Goal: Transaction & Acquisition: Purchase product/service

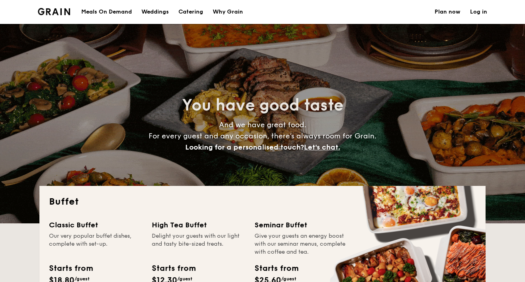
select select
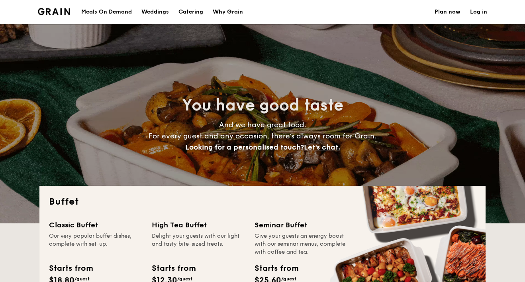
click at [194, 13] on h1 "Catering" at bounding box center [190, 12] width 25 height 24
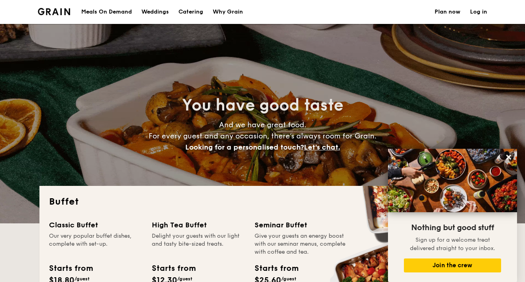
click at [106, 9] on div "Meals On Demand" at bounding box center [106, 12] width 51 height 24
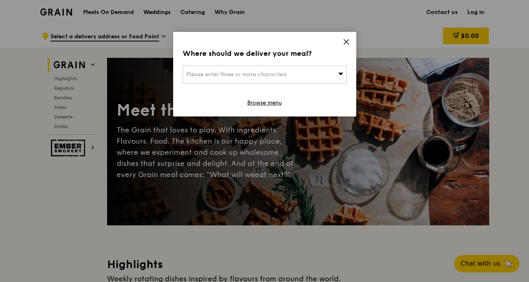
click at [341, 42] on div "Where should we deliver your meal? Please enter three or more characters Browse…" at bounding box center [264, 74] width 183 height 84
click at [345, 40] on icon at bounding box center [346, 41] width 5 height 5
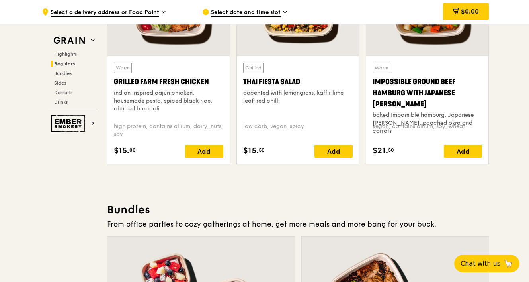
scroll to position [976, 0]
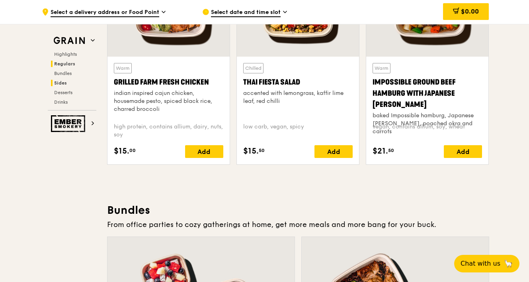
click at [65, 84] on span "Sides" at bounding box center [60, 83] width 13 height 6
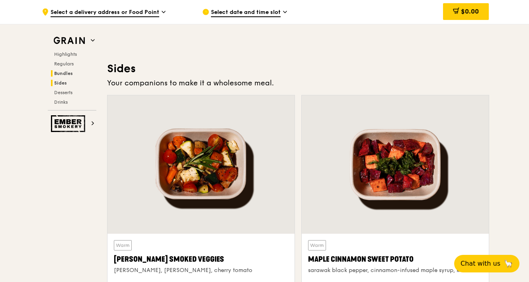
scroll to position [1775, 0]
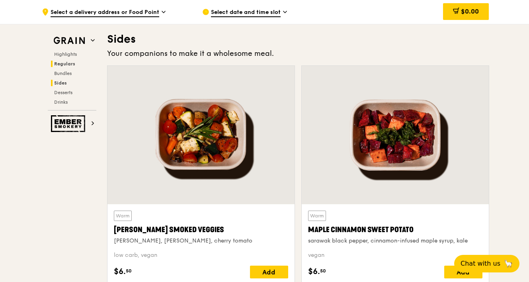
click at [67, 63] on span "Regulars" at bounding box center [64, 64] width 21 height 6
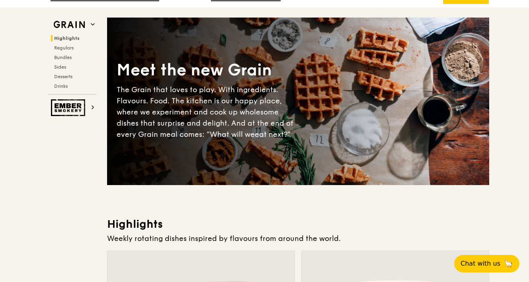
scroll to position [0, 0]
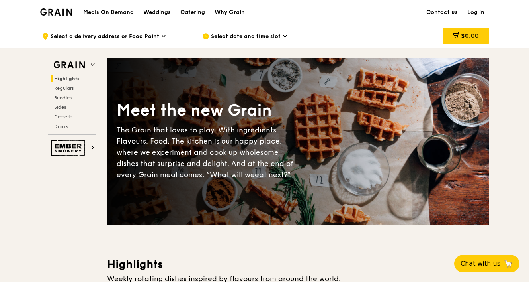
click at [55, 11] on img at bounding box center [56, 11] width 32 height 7
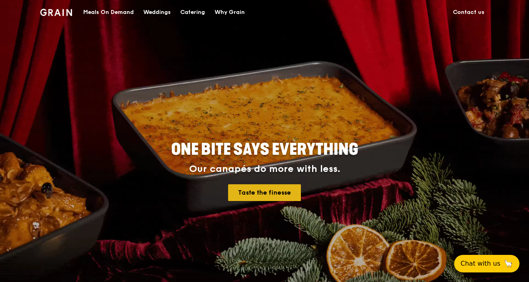
click at [264, 188] on link "Taste the finesse" at bounding box center [264, 192] width 73 height 17
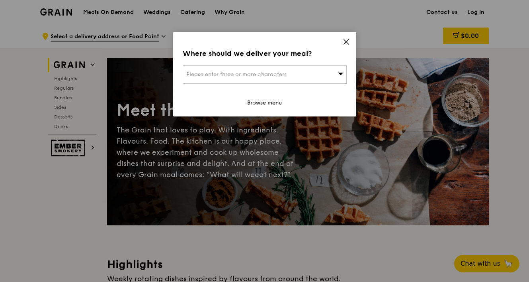
drag, startPoint x: 345, startPoint y: 37, endPoint x: 336, endPoint y: 41, distance: 9.3
click at [345, 37] on div "Where should we deliver your meal? Please enter three or more characters Browse…" at bounding box center [264, 74] width 183 height 84
click at [347, 40] on icon at bounding box center [346, 41] width 7 height 7
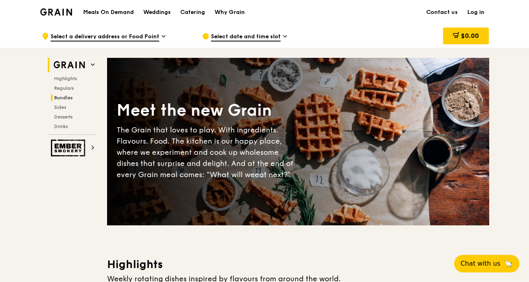
click at [74, 95] on h2 "Bundles" at bounding box center [73, 97] width 45 height 6
click at [121, 12] on h1 "Meals On Demand" at bounding box center [108, 12] width 51 height 8
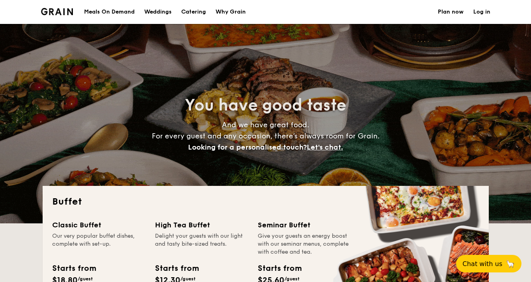
select select
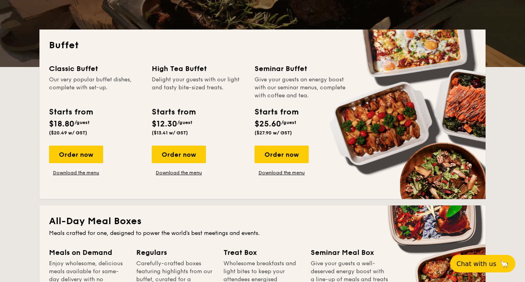
scroll to position [229, 0]
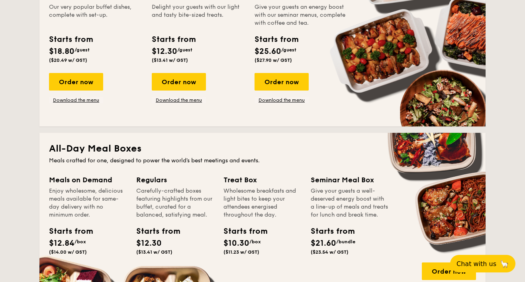
click at [249, 239] on span "$10.30" at bounding box center [236, 243] width 26 height 10
click at [242, 179] on div "Treat Box" at bounding box center [262, 179] width 78 height 11
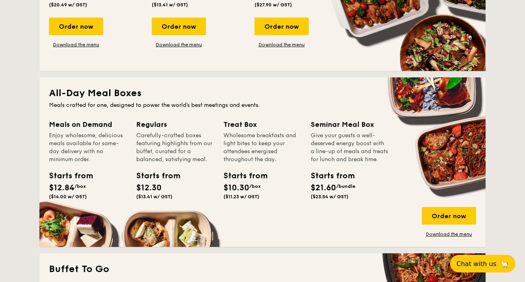
scroll to position [285, 0]
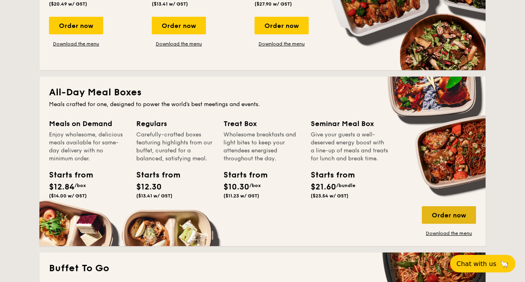
click at [454, 213] on div "Order now" at bounding box center [449, 215] width 54 height 18
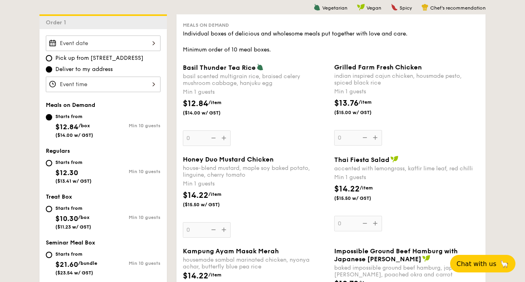
scroll to position [212, 0]
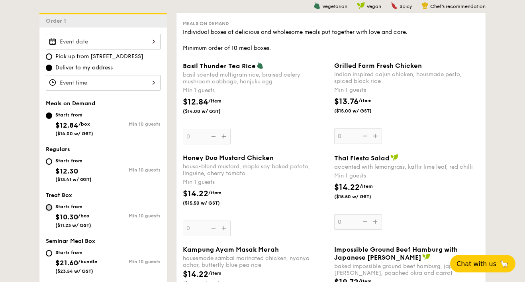
click at [51, 206] on input "Starts from $10.30 /box ($11.23 w/ GST) Min 10 guests" at bounding box center [49, 207] width 6 height 6
radio input "true"
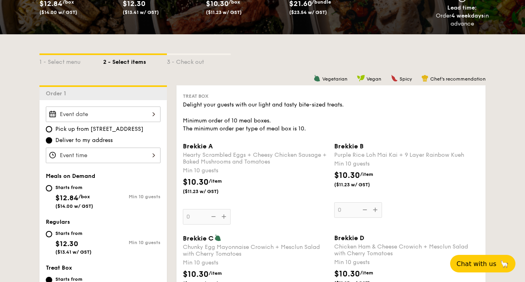
scroll to position [147, 0]
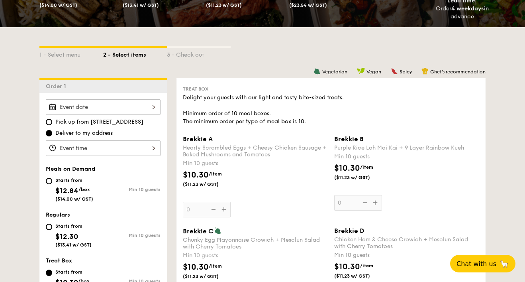
radio input "true"
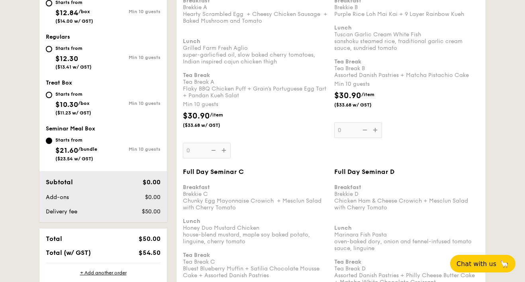
click at [46, 0] on input "Starts from $12.84 /box ($14.00 w/ GST) Min 10 guests" at bounding box center [49, 3] width 6 height 6
radio input "true"
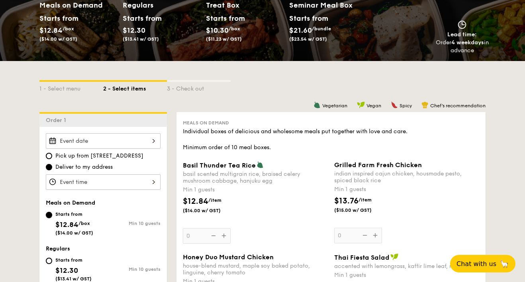
scroll to position [0, 0]
